Goal: Transaction & Acquisition: Purchase product/service

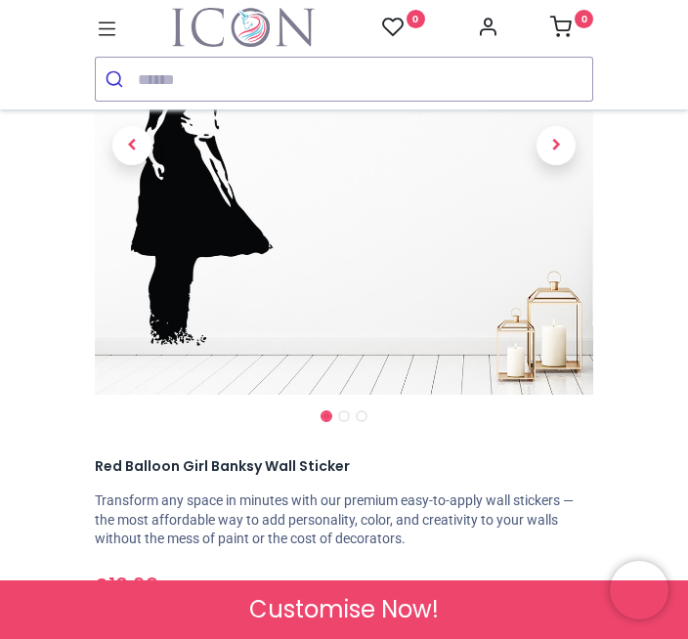
scroll to position [218, 0]
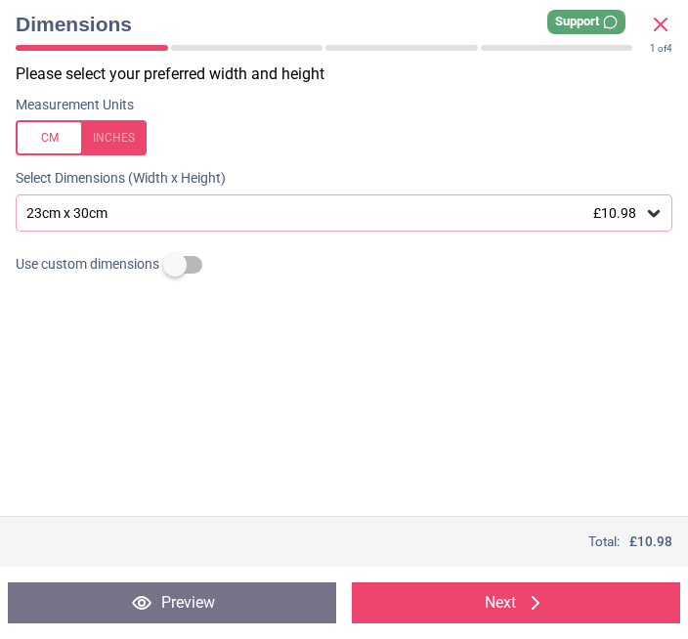
click at [658, 205] on icon at bounding box center [654, 213] width 20 height 20
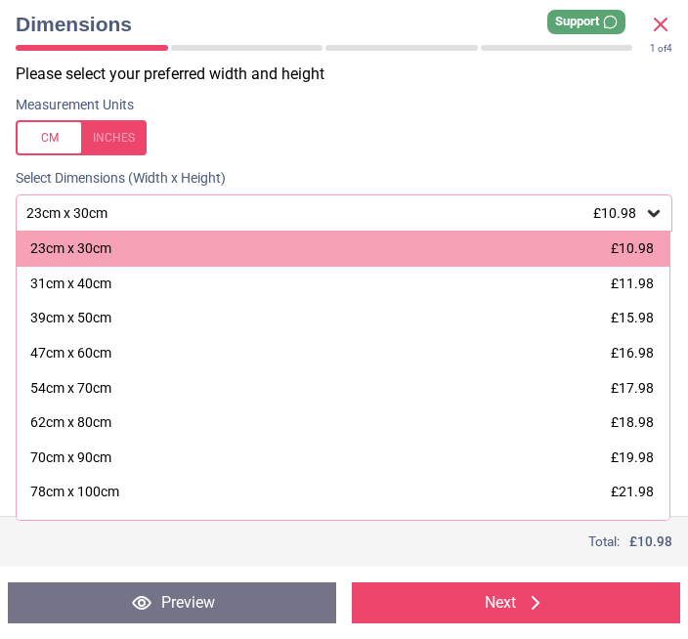
click at [97, 344] on div "47cm x 60cm" at bounding box center [70, 354] width 81 height 20
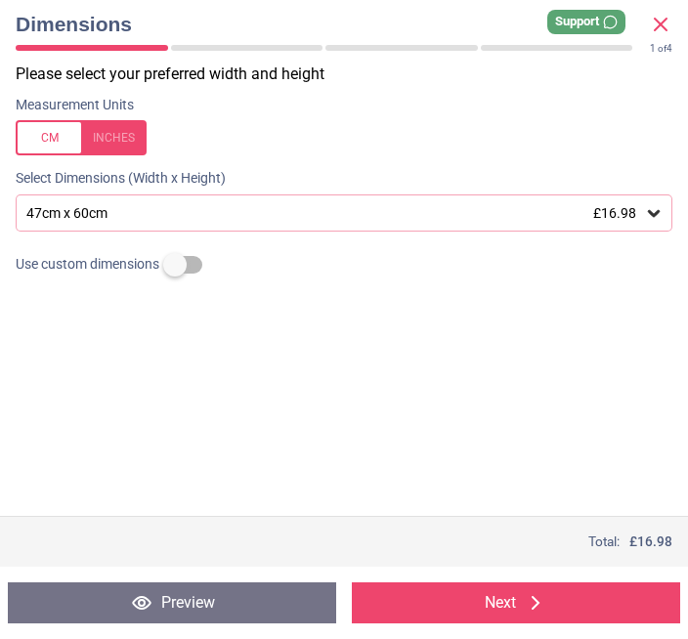
click at [90, 394] on div "Please select your preferred width and height Measurement Units Select Dimensio…" at bounding box center [344, 289] width 688 height 452
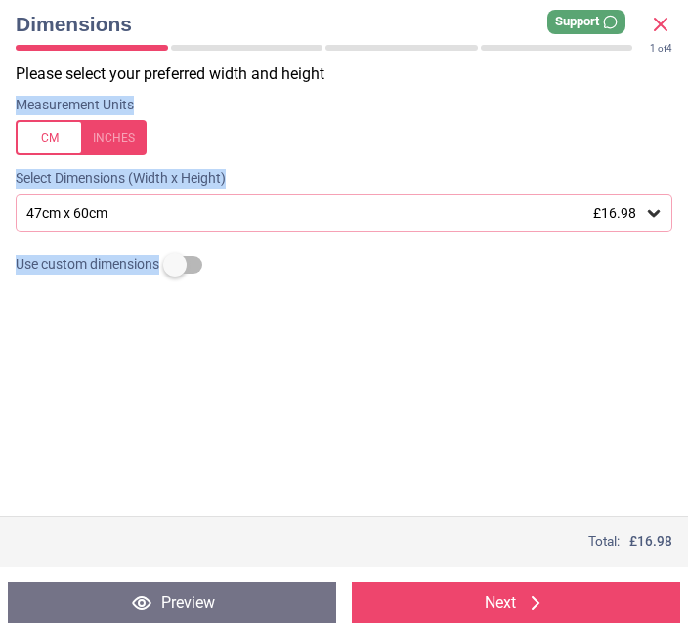
click at [94, 447] on div "Please select your preferred width and height Measurement Units Select Dimensio…" at bounding box center [344, 289] width 688 height 452
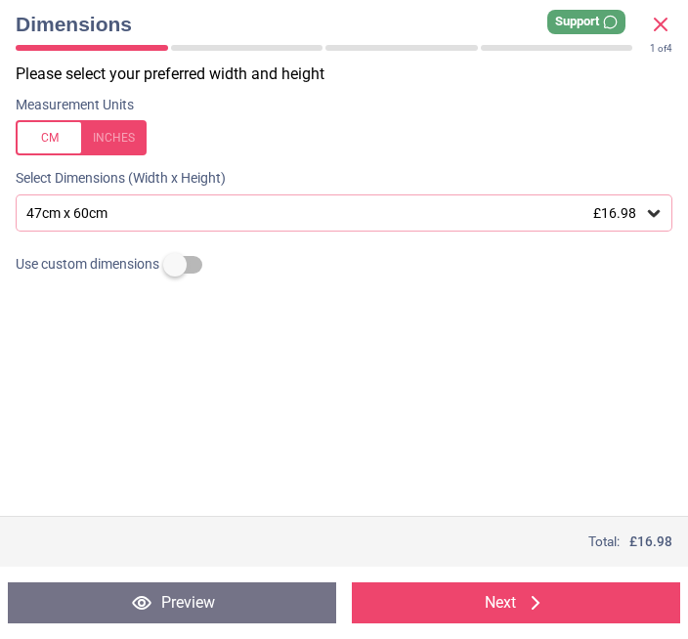
click at [510, 595] on button "Next" at bounding box center [516, 602] width 328 height 41
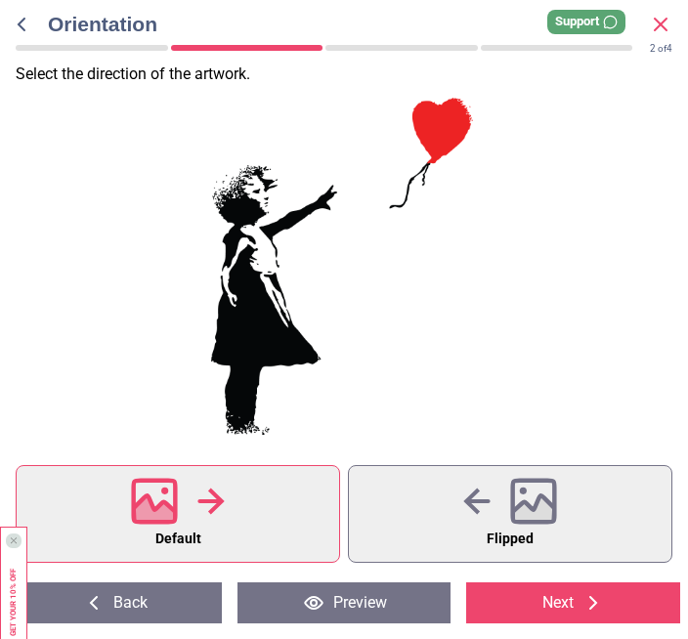
click at [572, 614] on button "Next" at bounding box center [573, 602] width 214 height 41
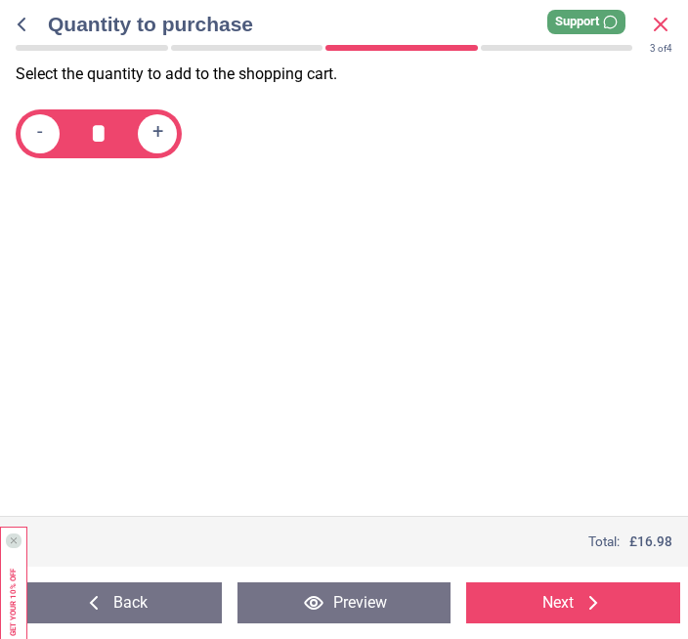
click at [572, 622] on button "Next" at bounding box center [573, 602] width 214 height 41
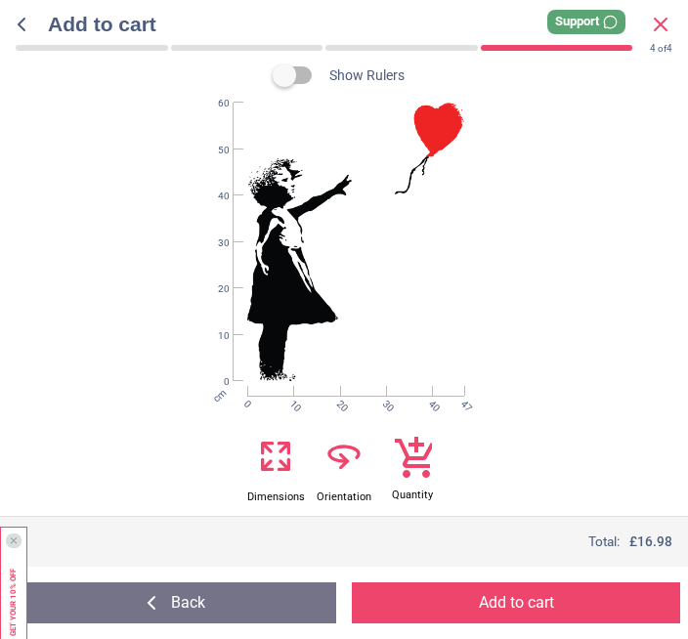
click at [536, 622] on button "Add to cart" at bounding box center [516, 602] width 328 height 41
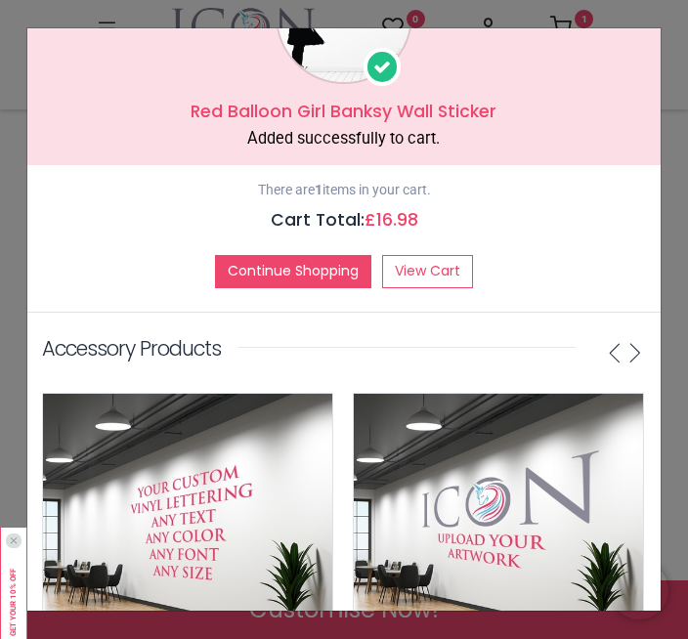
scroll to position [111, 0]
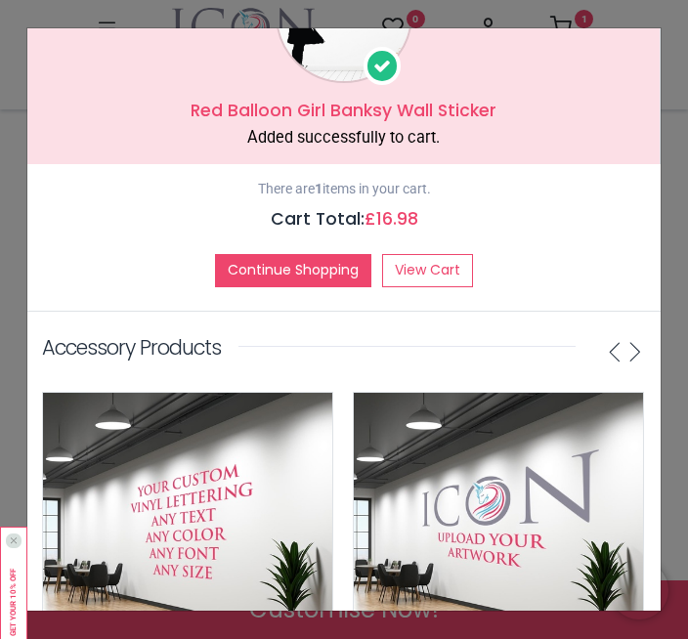
click at [432, 268] on link "View Cart" at bounding box center [427, 270] width 91 height 33
